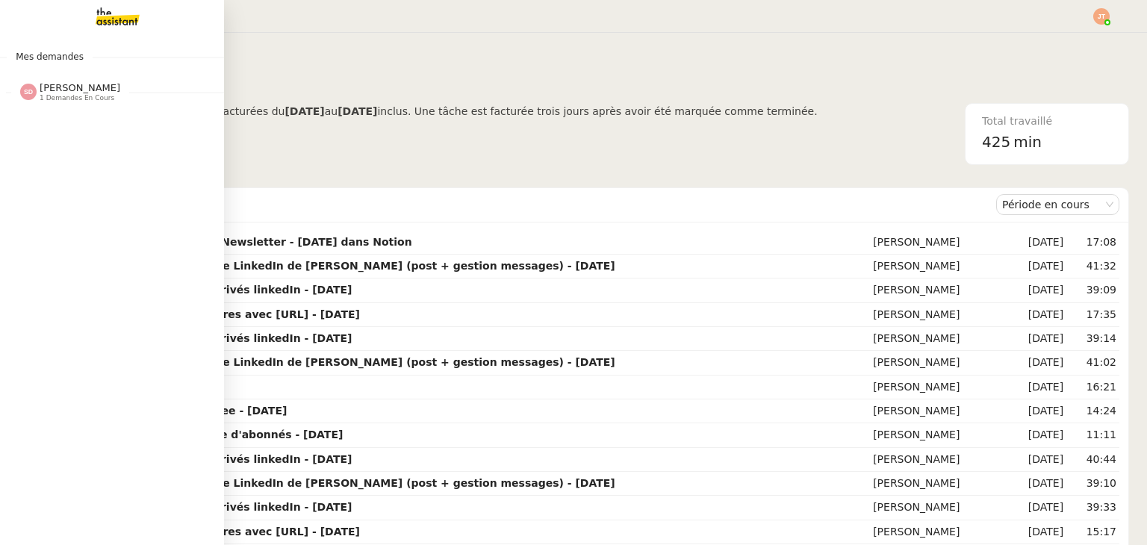
click at [72, 99] on span "1 demandes en cours" at bounding box center [77, 98] width 75 height 8
click at [84, 122] on span "Immeuble 540 m2 - [GEOGRAPHIC_DATA] 13003 - 980 000€" at bounding box center [220, 120] width 393 height 14
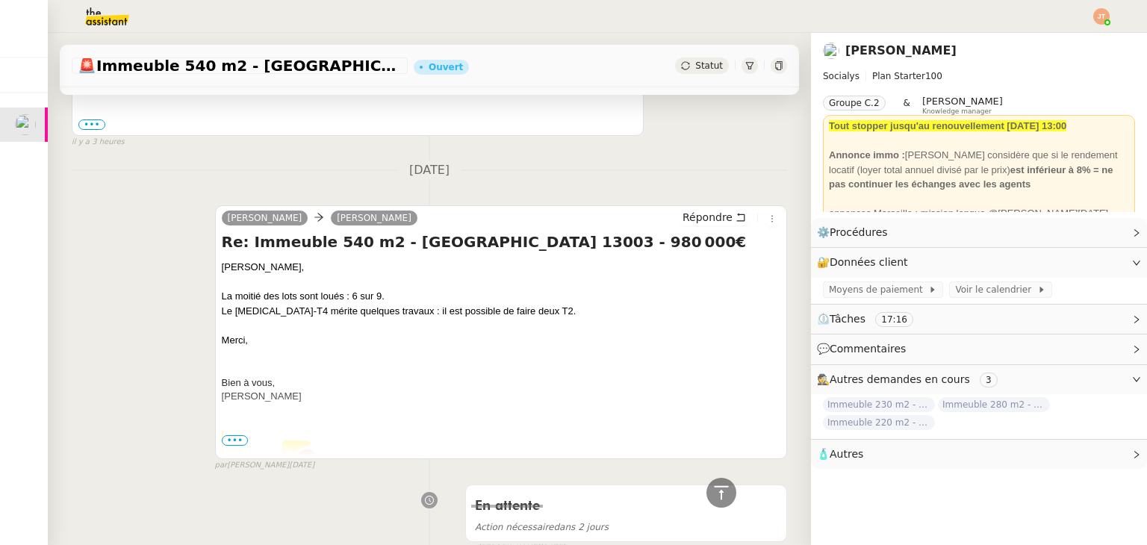
scroll to position [448, 0]
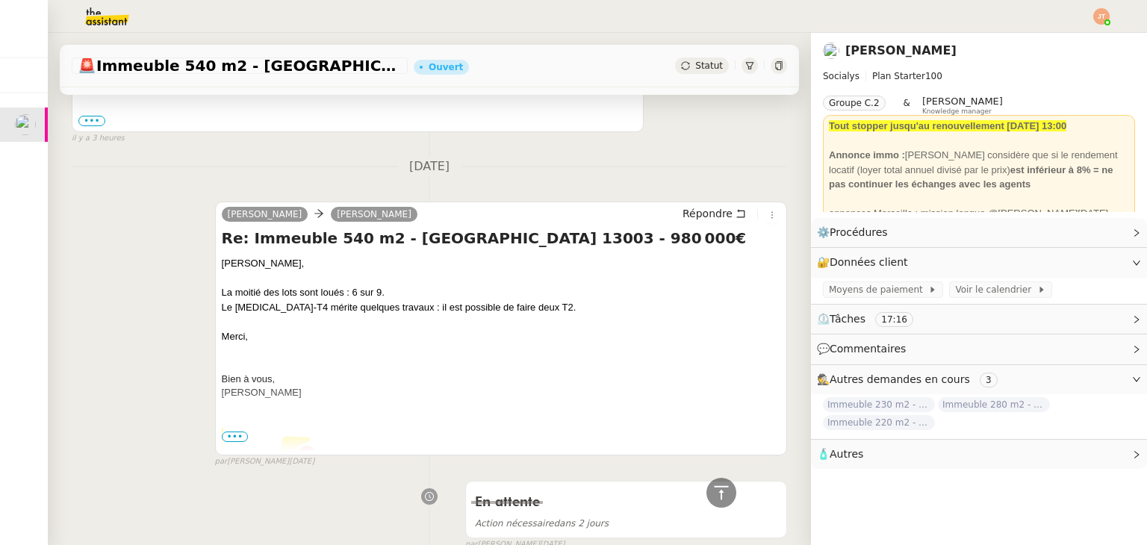
click at [233, 435] on span "•••" at bounding box center [235, 437] width 27 height 10
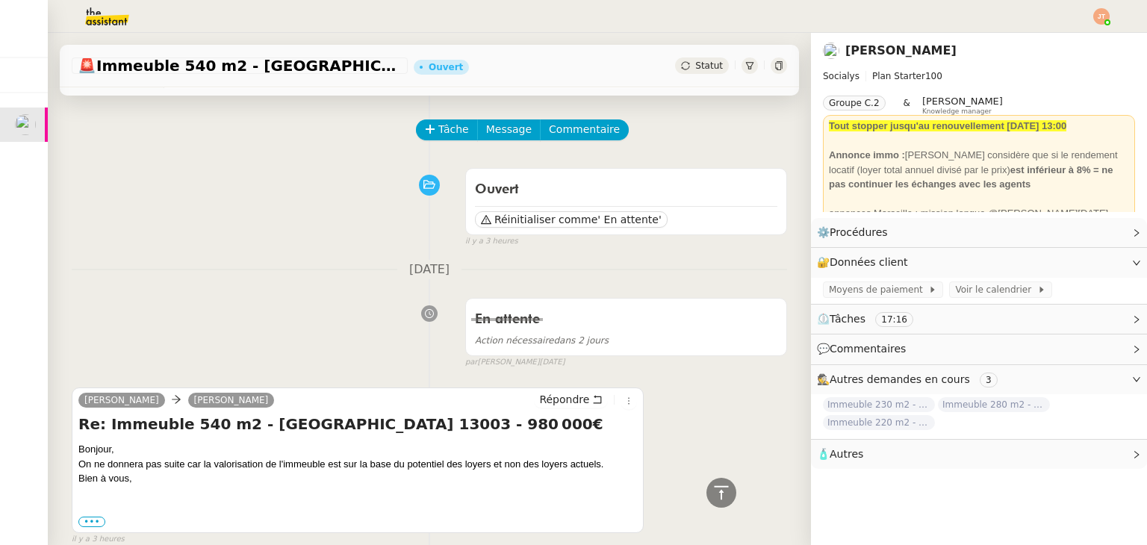
scroll to position [0, 0]
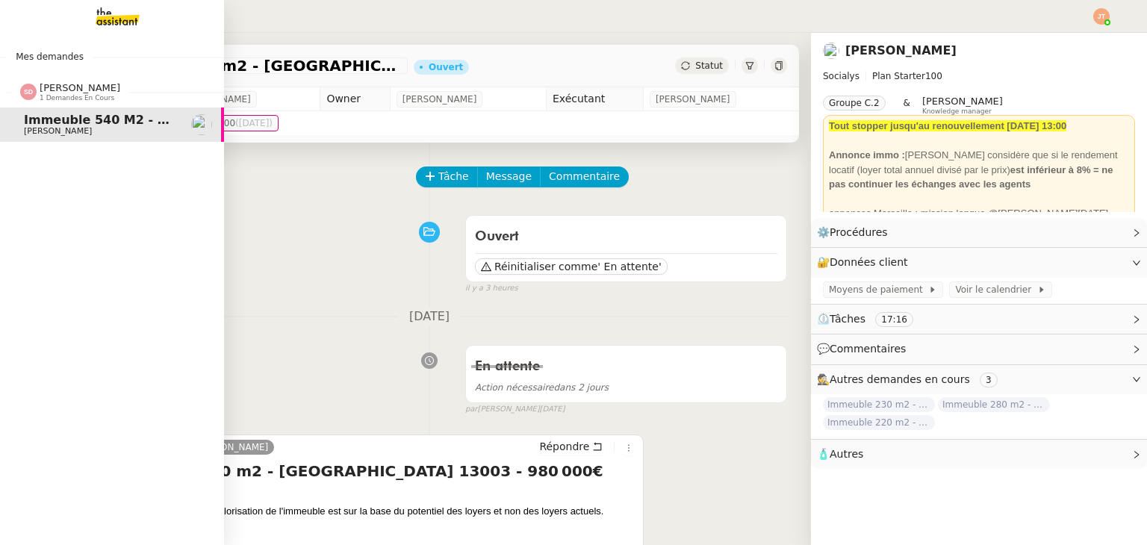
click at [113, 14] on img at bounding box center [106, 16] width 116 height 33
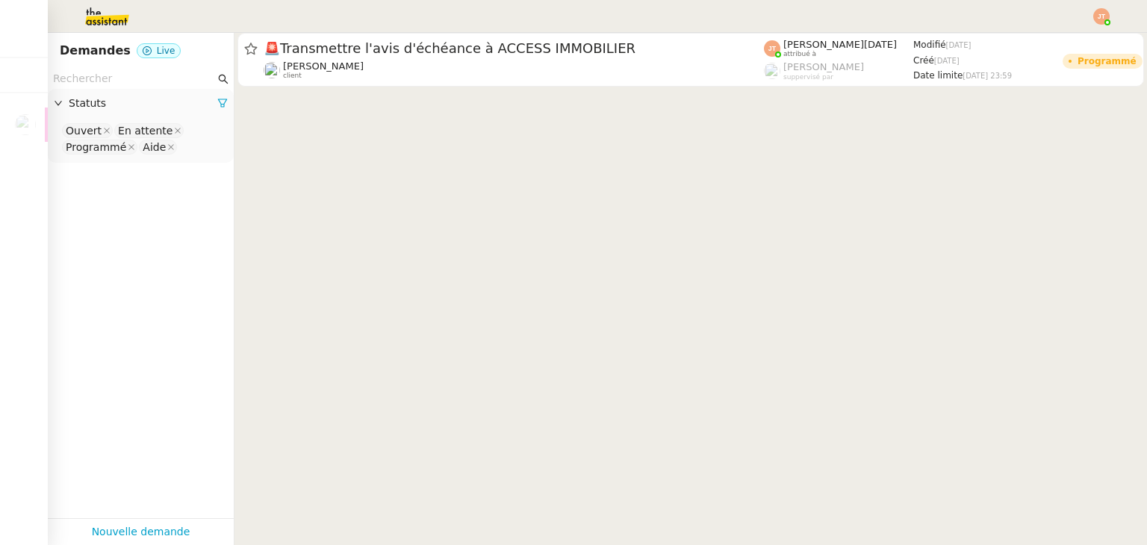
click at [121, 19] on img at bounding box center [95, 16] width 116 height 33
click at [1098, 15] on img at bounding box center [1101, 16] width 16 height 16
click at [1051, 45] on span "Suivi" at bounding box center [1048, 43] width 25 height 12
